Goal: Information Seeking & Learning: Compare options

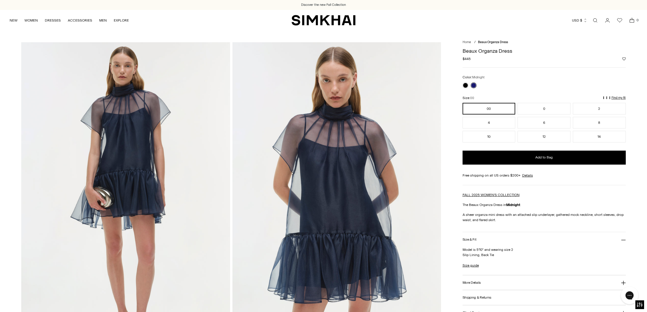
click at [594, 20] on link "Open search modal" at bounding box center [595, 21] width 12 height 12
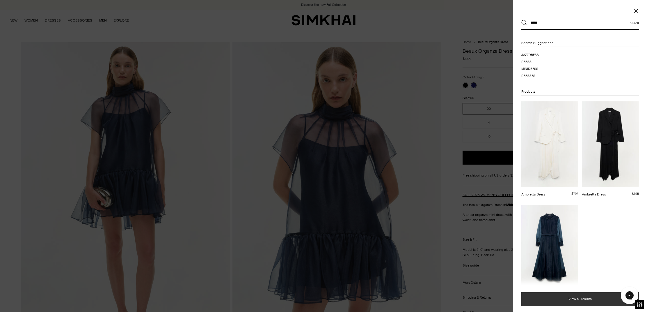
type input "*****"
click at [587, 296] on button "View all results" at bounding box center [580, 299] width 118 height 14
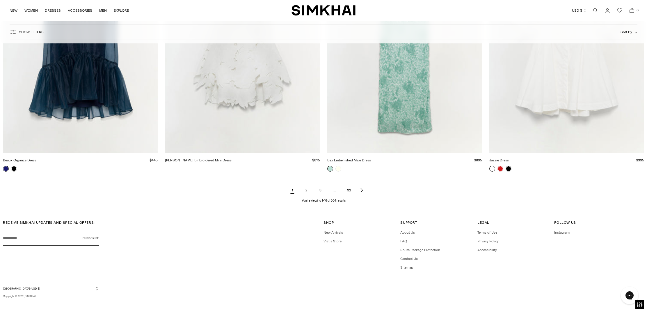
scroll to position [987, 0]
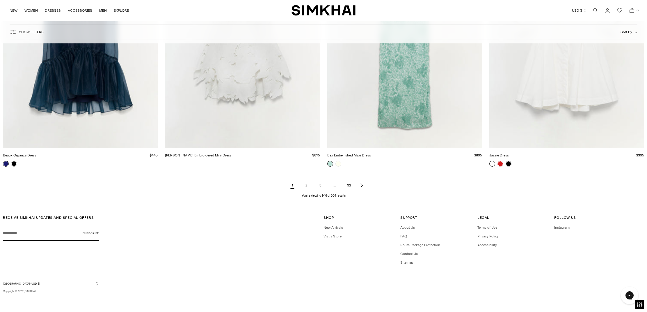
click at [307, 187] on link "2" at bounding box center [307, 185] width 12 height 12
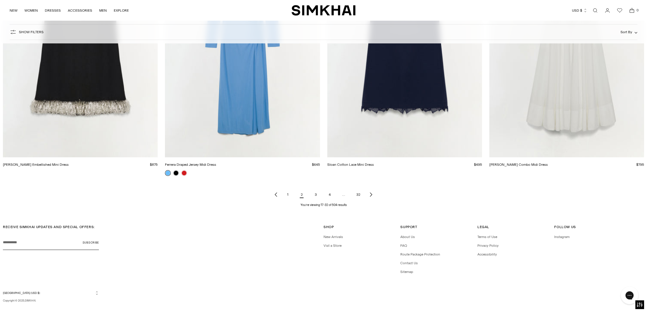
scroll to position [987, 0]
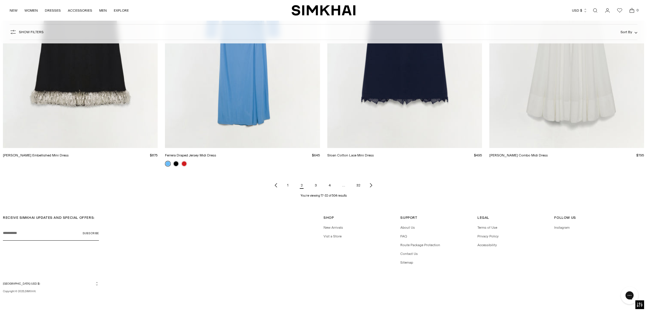
drag, startPoint x: 315, startPoint y: 184, endPoint x: 353, endPoint y: 187, distance: 38.2
click at [315, 184] on link "3" at bounding box center [316, 185] width 12 height 12
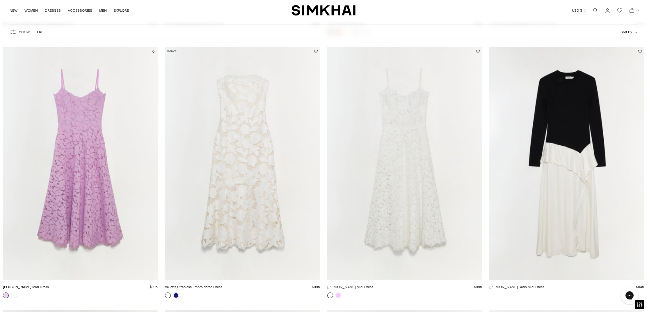
scroll to position [327, 0]
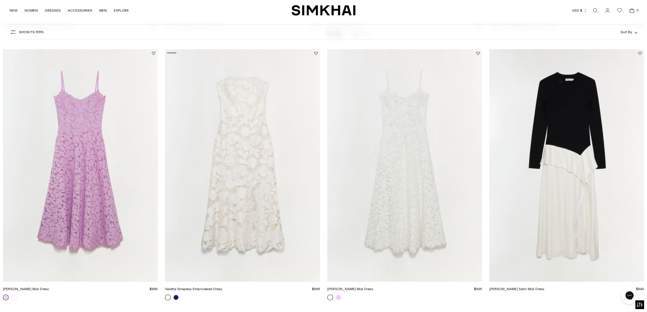
click at [0, 0] on img "Ornella Knit Satin Midi Dress" at bounding box center [0, 0] width 0 height 0
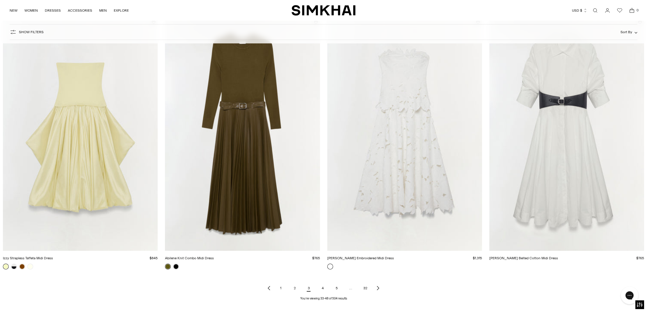
scroll to position [885, 0]
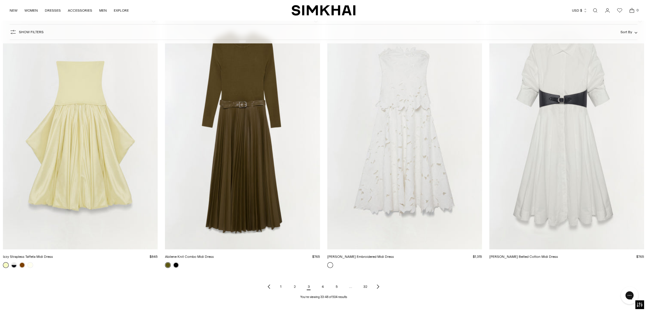
click at [324, 284] on link "4" at bounding box center [323, 286] width 12 height 12
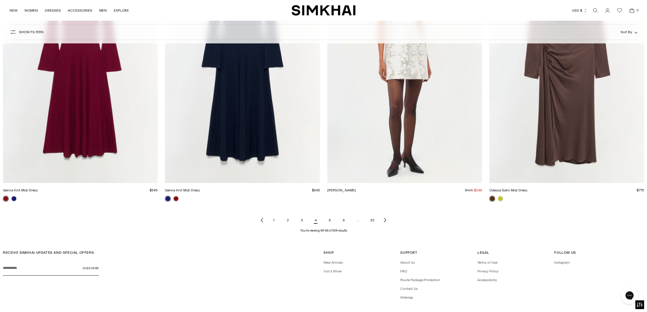
scroll to position [987, 0]
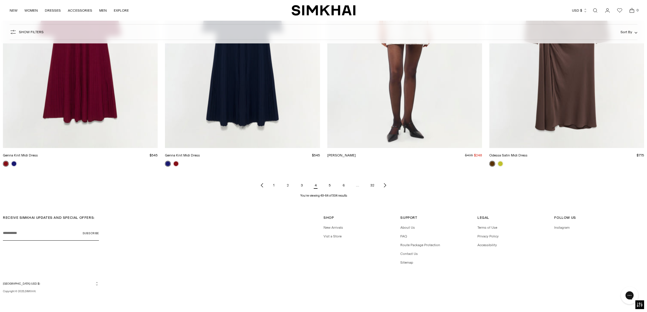
click at [331, 184] on link "5" at bounding box center [330, 185] width 12 height 12
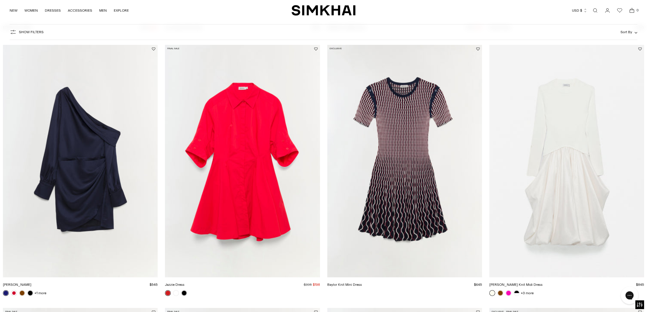
scroll to position [324, 0]
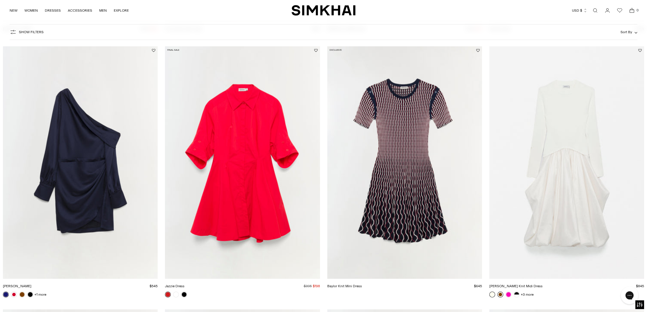
click at [499, 295] on link at bounding box center [501, 294] width 6 height 6
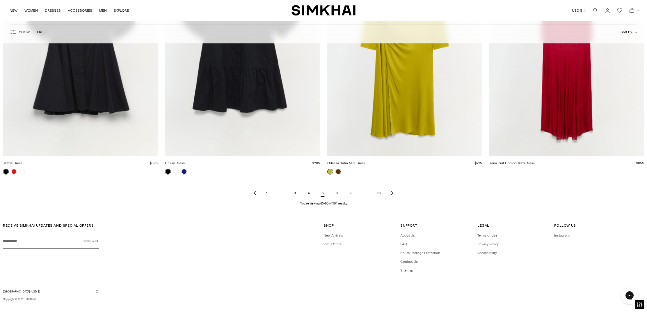
scroll to position [981, 0]
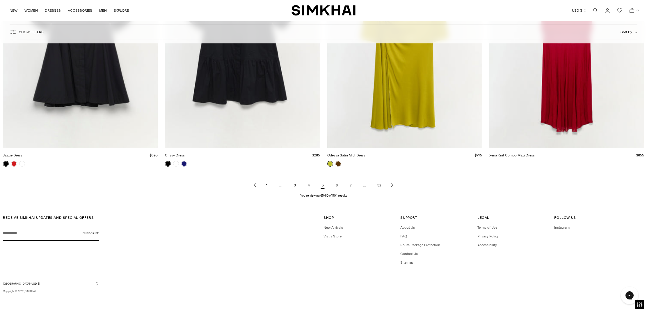
click at [337, 186] on link "6" at bounding box center [337, 185] width 12 height 12
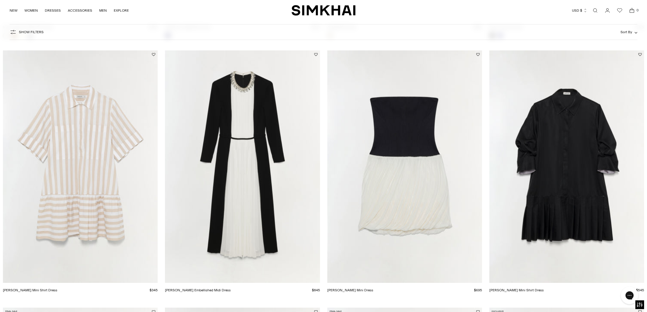
scroll to position [327, 0]
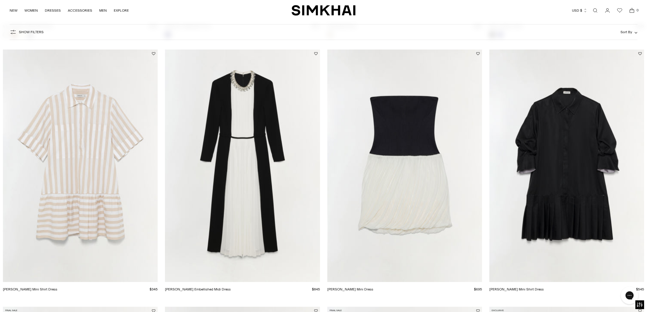
click at [0, 0] on img "Esther Embellished Midi Dress" at bounding box center [0, 0] width 0 height 0
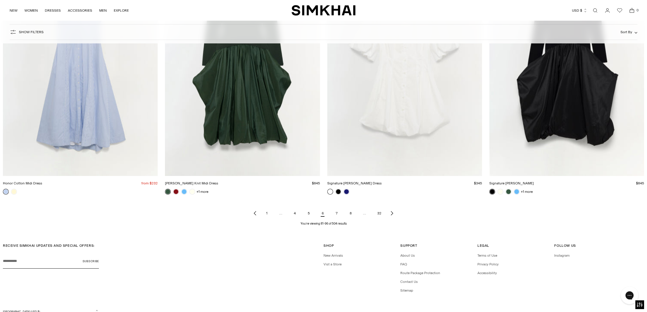
scroll to position [981, 0]
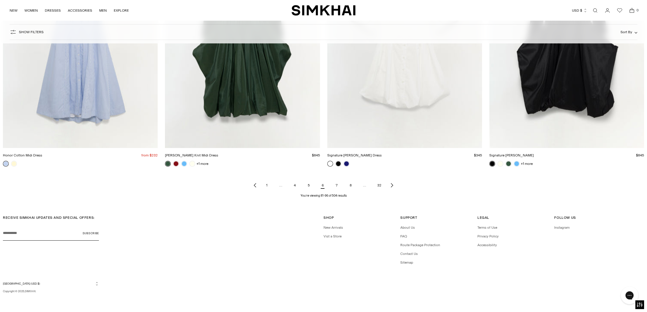
click at [338, 185] on link "7" at bounding box center [337, 185] width 12 height 12
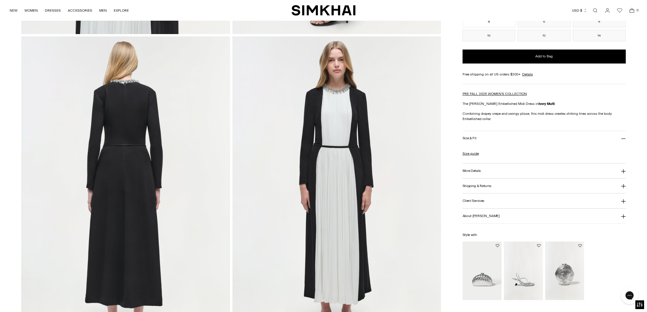
scroll to position [667, 0]
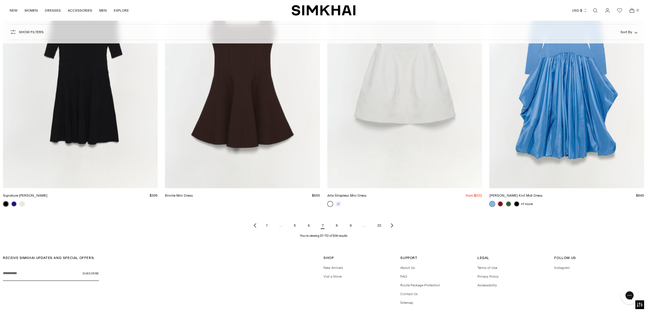
scroll to position [956, 0]
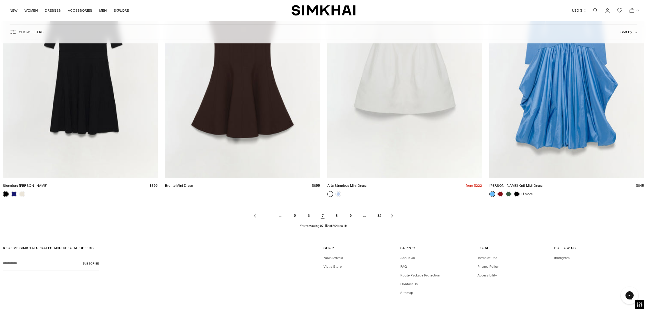
click at [336, 216] on link "8" at bounding box center [337, 215] width 12 height 12
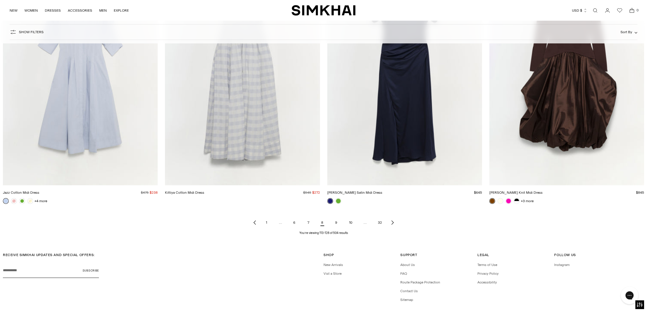
scroll to position [987, 0]
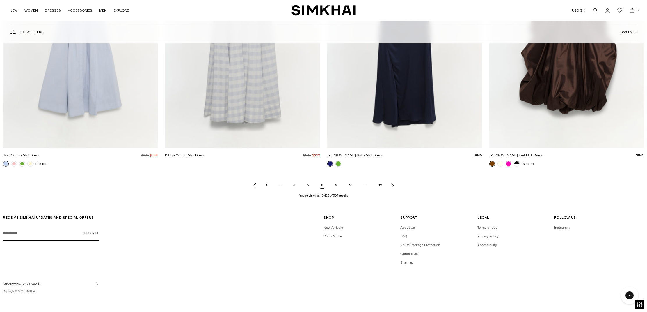
click at [334, 185] on link "9" at bounding box center [337, 185] width 12 height 12
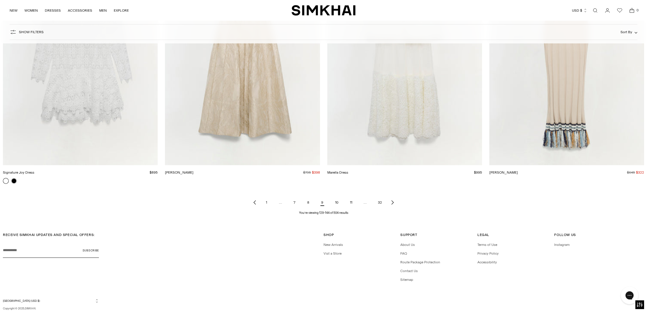
scroll to position [987, 0]
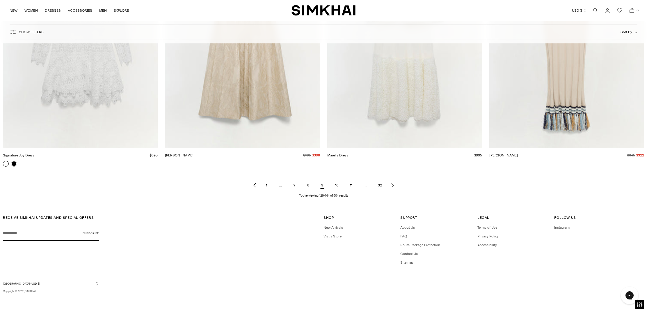
click at [337, 187] on link "10" at bounding box center [337, 185] width 13 height 12
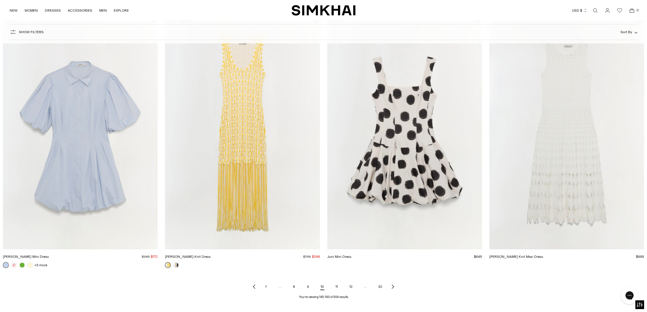
scroll to position [987, 0]
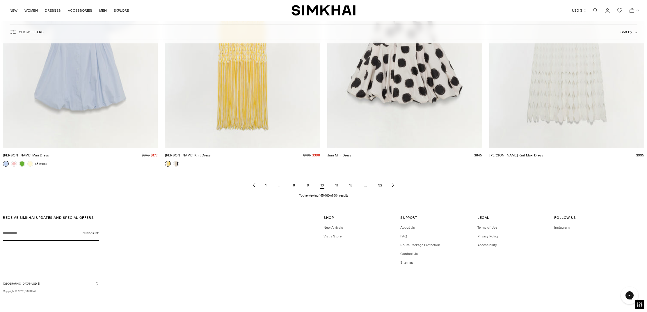
click at [337, 186] on link "11" at bounding box center [337, 185] width 12 height 12
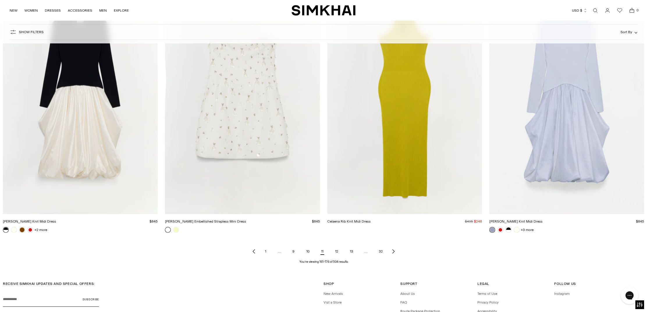
scroll to position [981, 0]
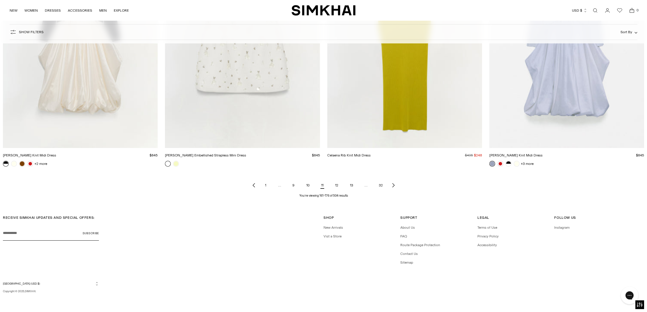
click at [337, 185] on link "12" at bounding box center [337, 185] width 13 height 12
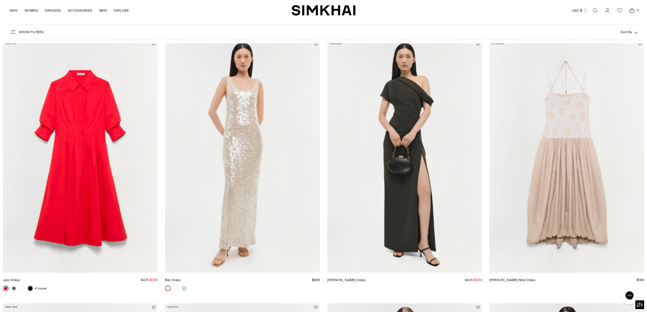
scroll to position [72, 0]
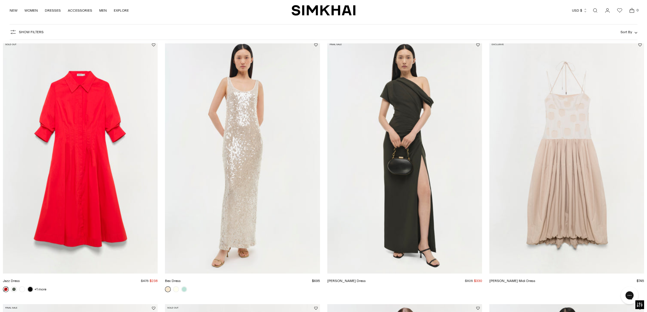
click at [0, 0] on img "Kally Dress" at bounding box center [0, 0] width 0 height 0
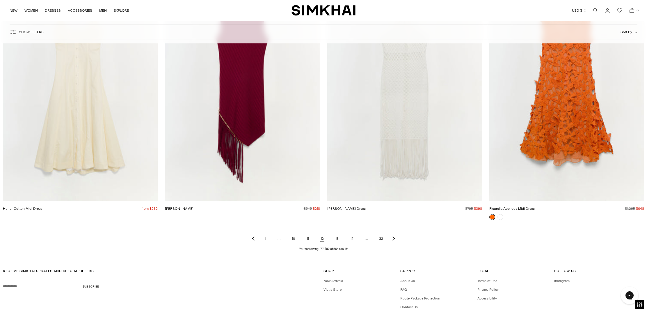
scroll to position [987, 0]
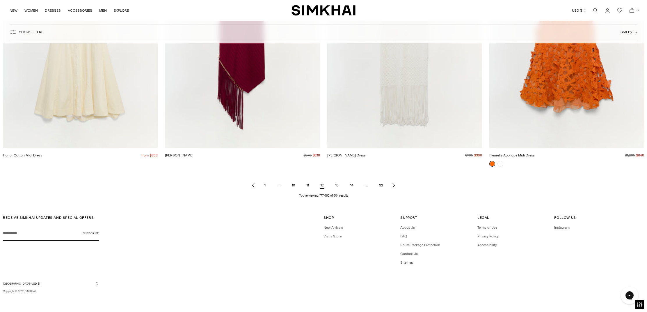
click at [336, 186] on link "13" at bounding box center [337, 185] width 13 height 12
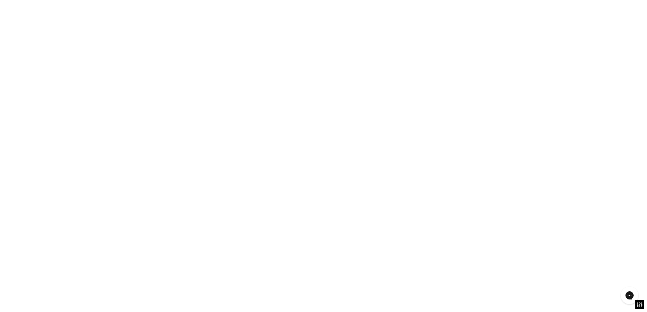
scroll to position [985, 0]
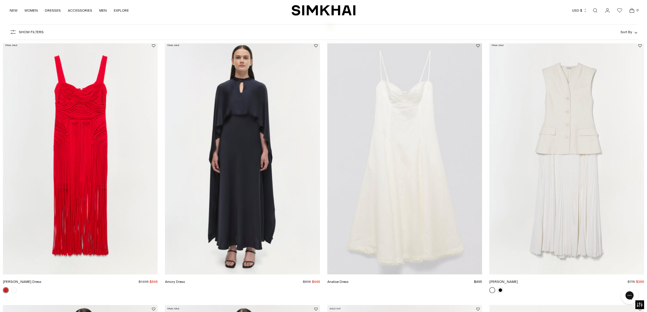
scroll to position [595, 0]
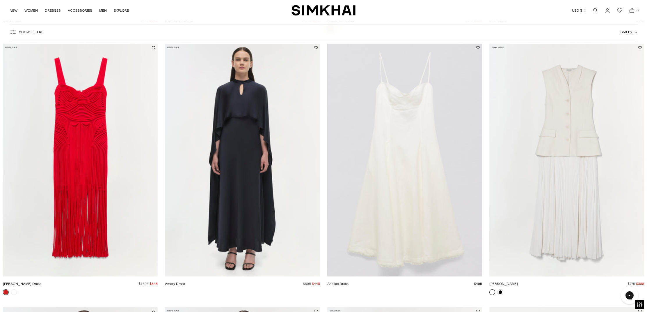
click at [0, 0] on img "Amory Dress" at bounding box center [0, 0] width 0 height 0
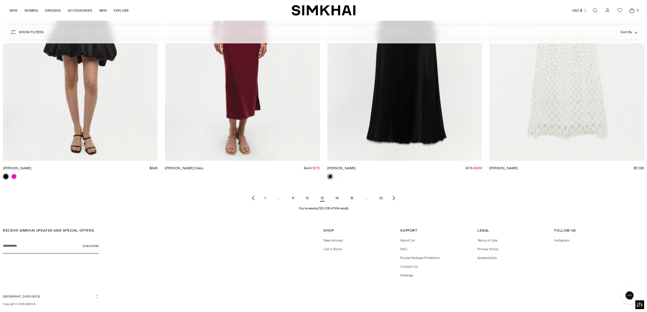
scroll to position [987, 0]
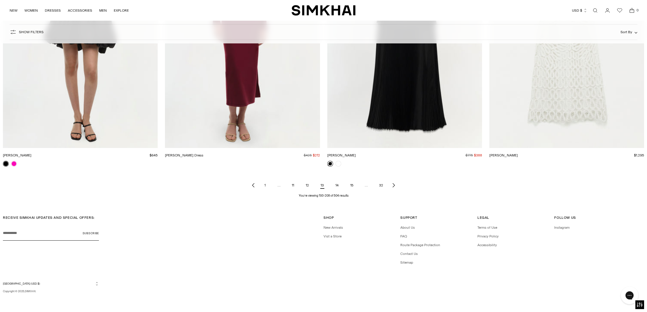
click at [337, 184] on link "14" at bounding box center [337, 185] width 13 height 12
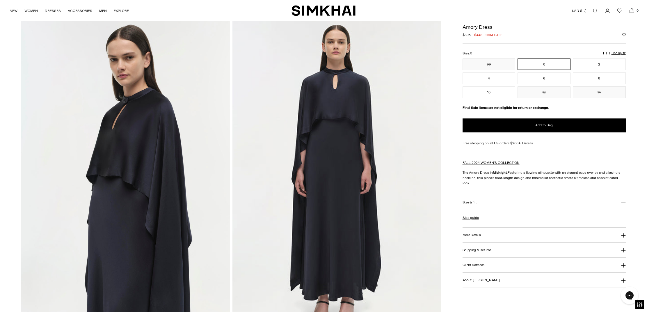
scroll to position [337, 0]
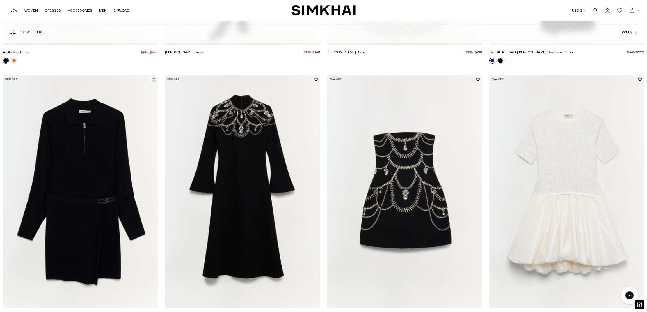
scroll to position [828, 0]
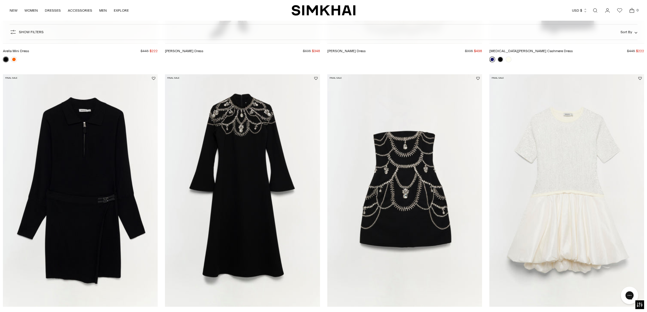
click at [0, 0] on img "Odetta Dress" at bounding box center [0, 0] width 0 height 0
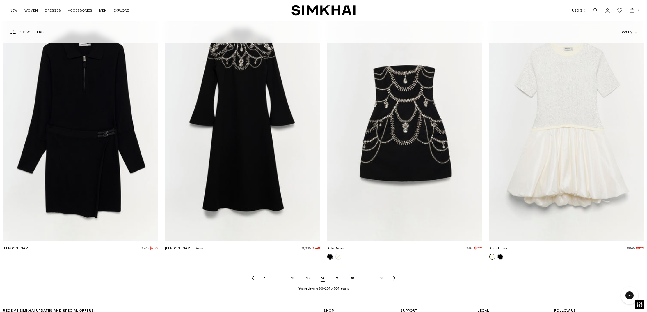
scroll to position [987, 0]
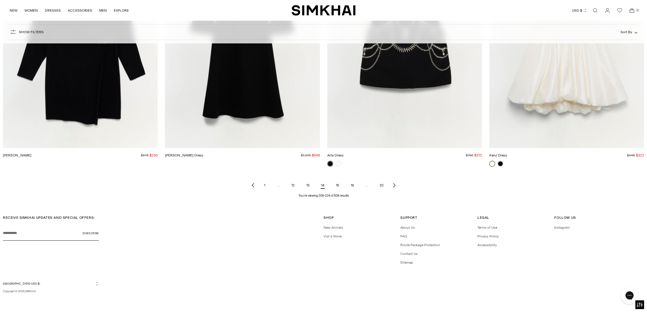
click at [336, 183] on link "15" at bounding box center [337, 185] width 13 height 12
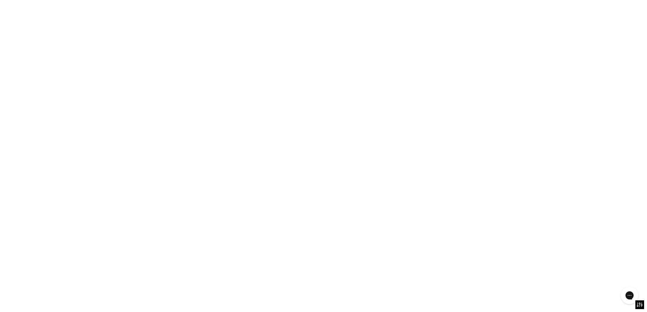
scroll to position [986, 0]
